Goal: Information Seeking & Learning: Learn about a topic

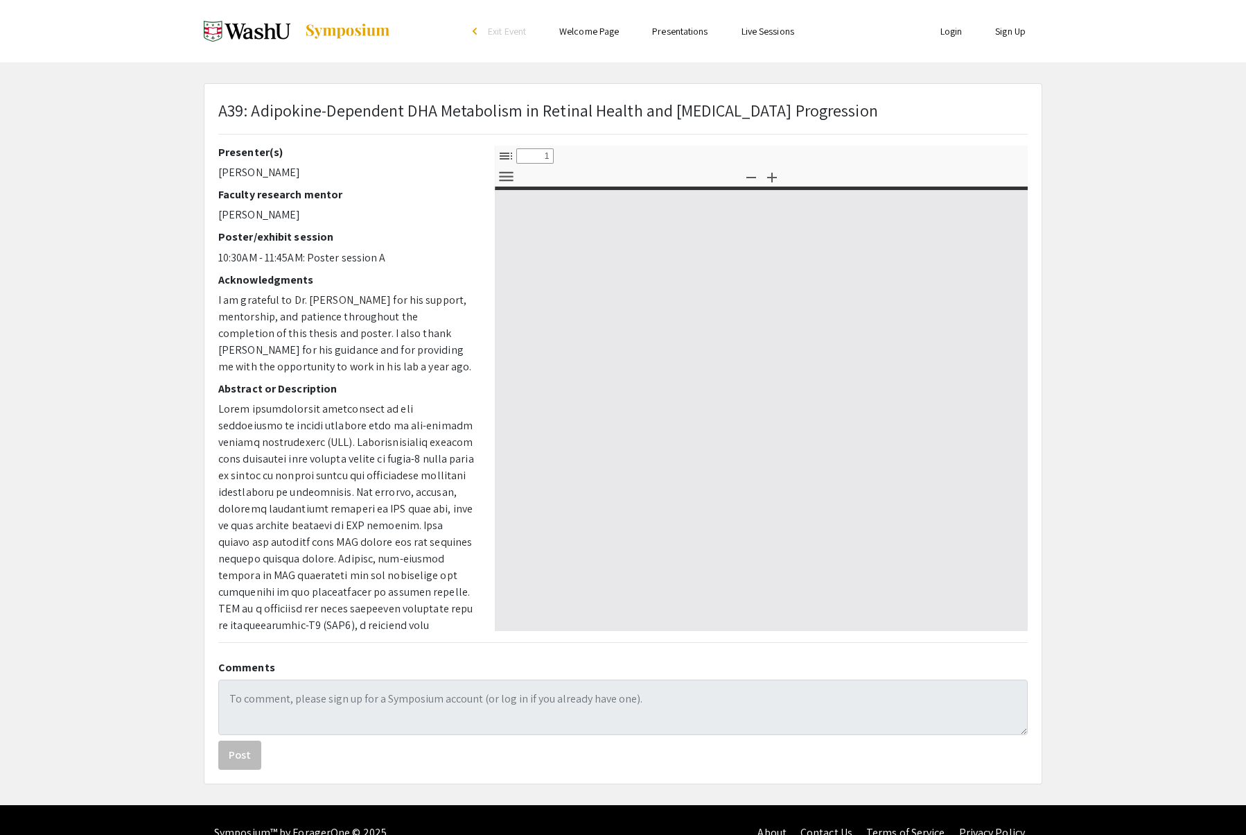
select select "custom"
type input "0"
select select "custom"
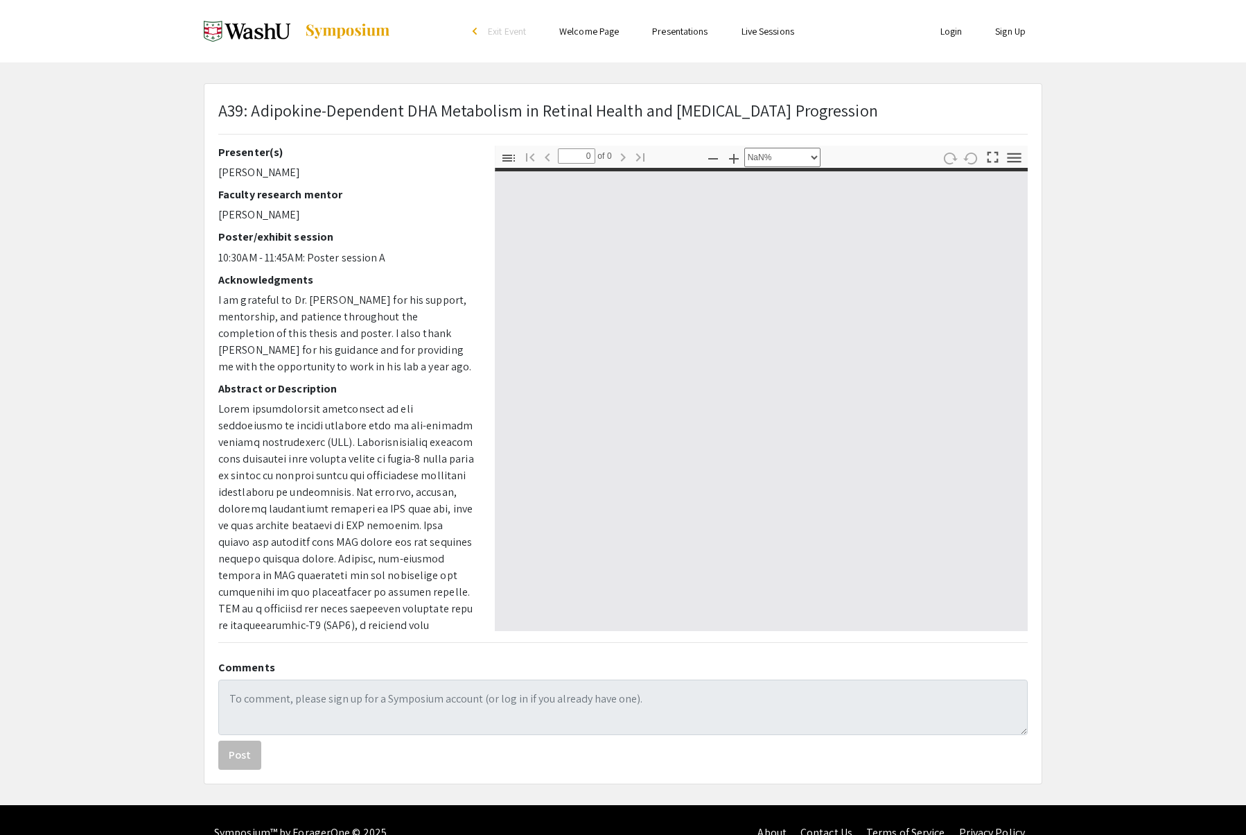
type input "1"
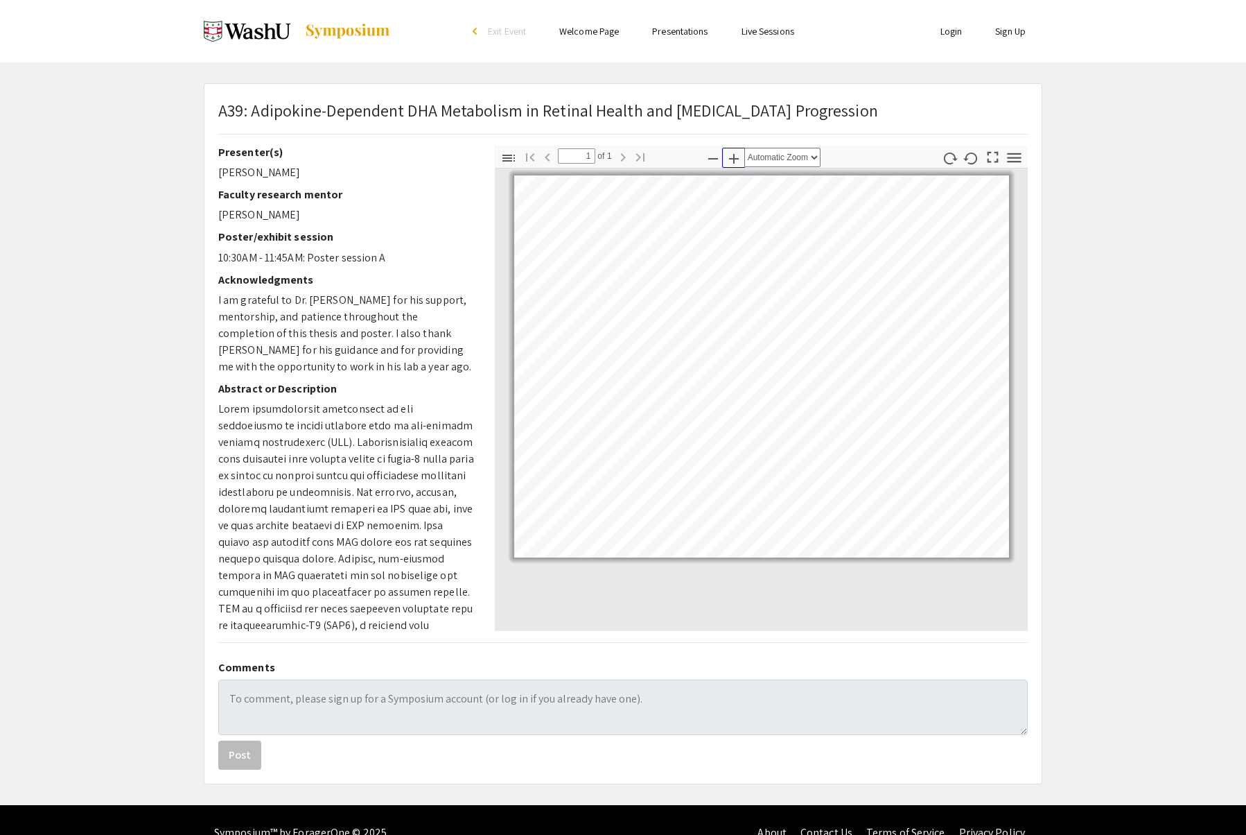
click at [733, 158] on icon "button" at bounding box center [734, 159] width 10 height 10
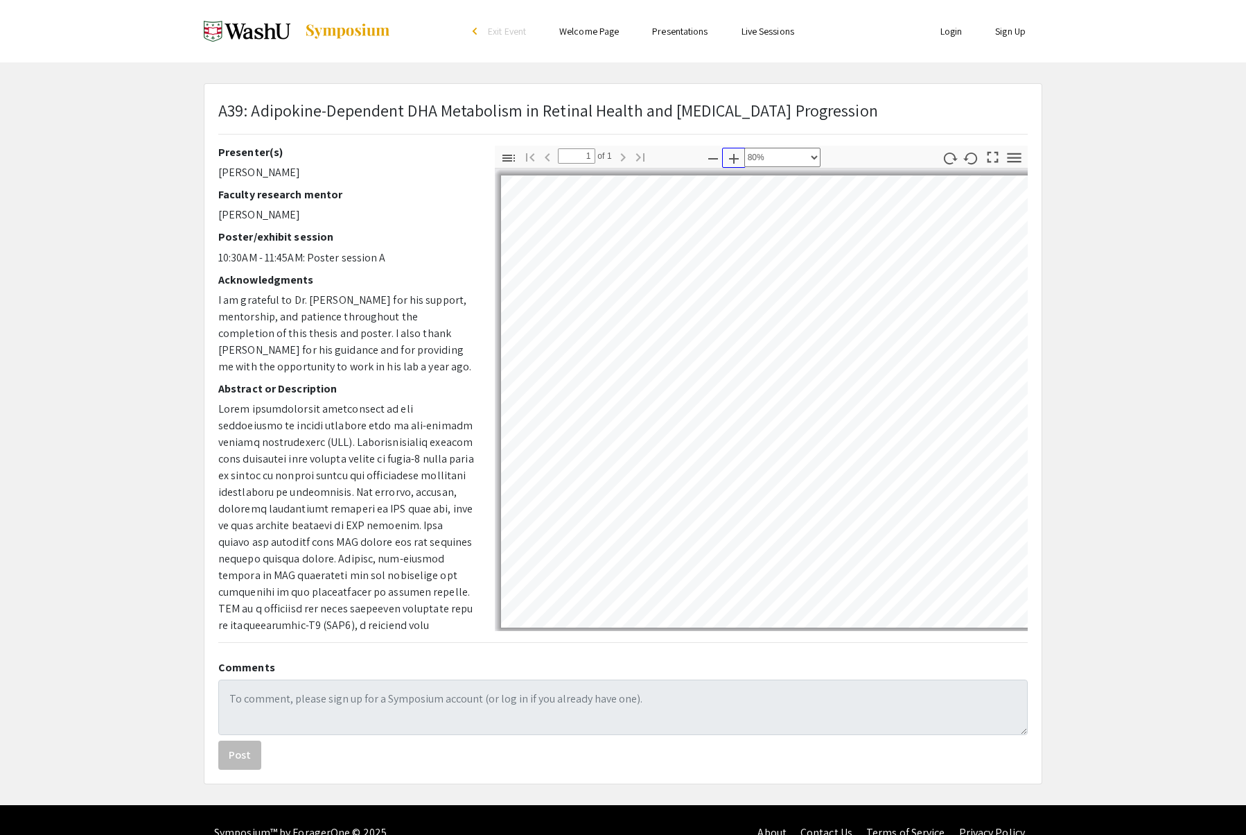
click at [733, 158] on icon "button" at bounding box center [734, 159] width 10 height 10
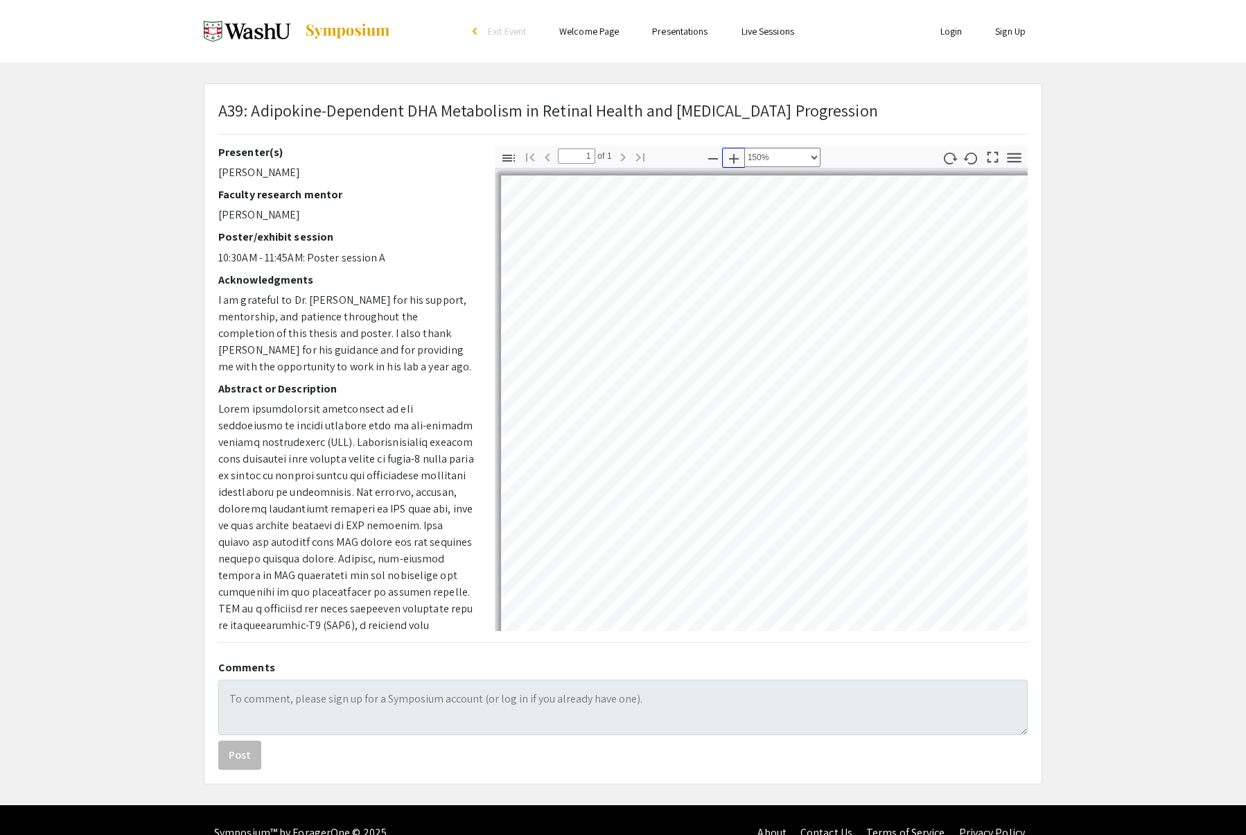
click at [733, 158] on icon "button" at bounding box center [734, 159] width 10 height 10
select select "custom"
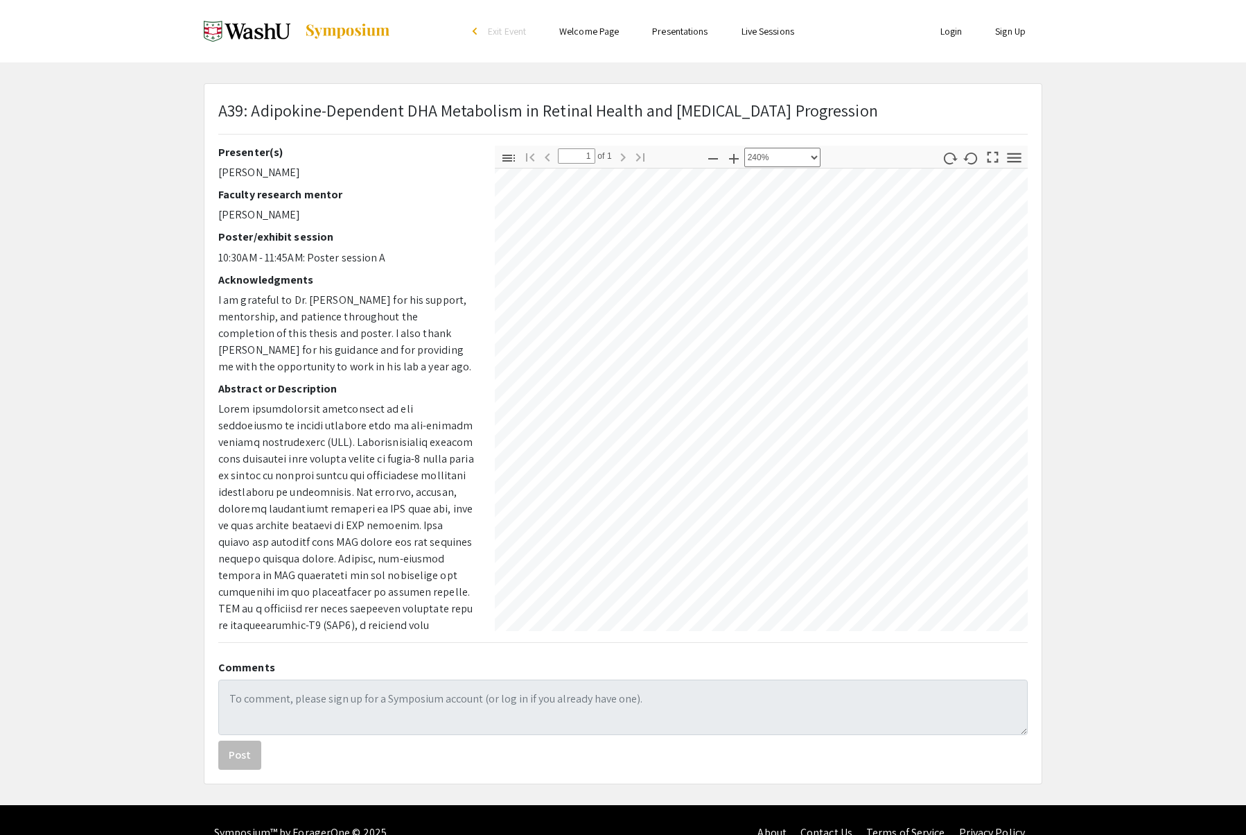
scroll to position [116, 1112]
